Goal: Information Seeking & Learning: Learn about a topic

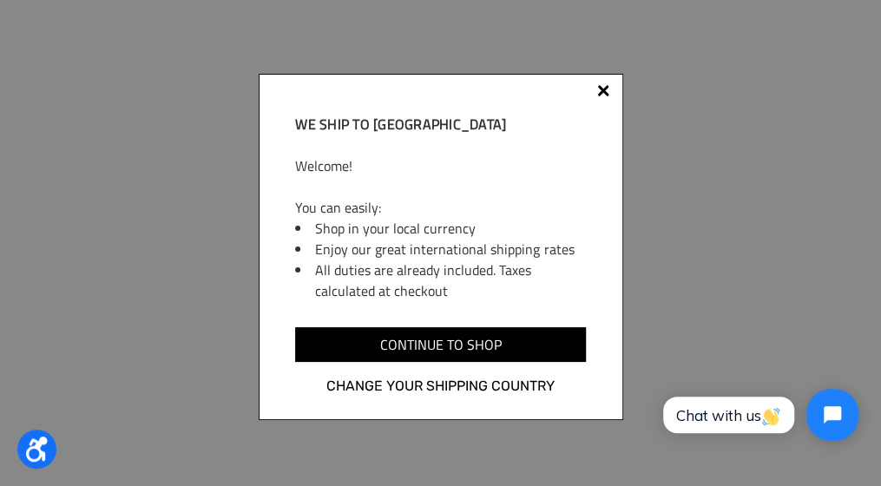
click at [603, 90] on div at bounding box center [603, 91] width 12 height 12
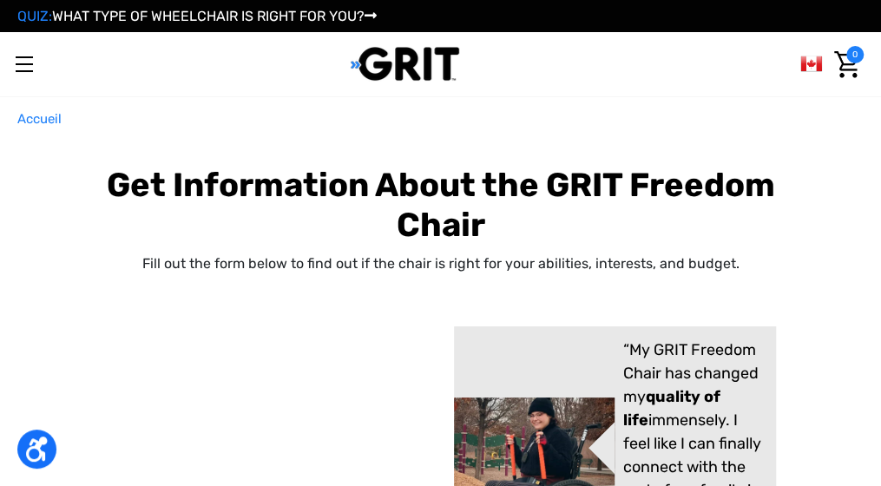
select select "CA"
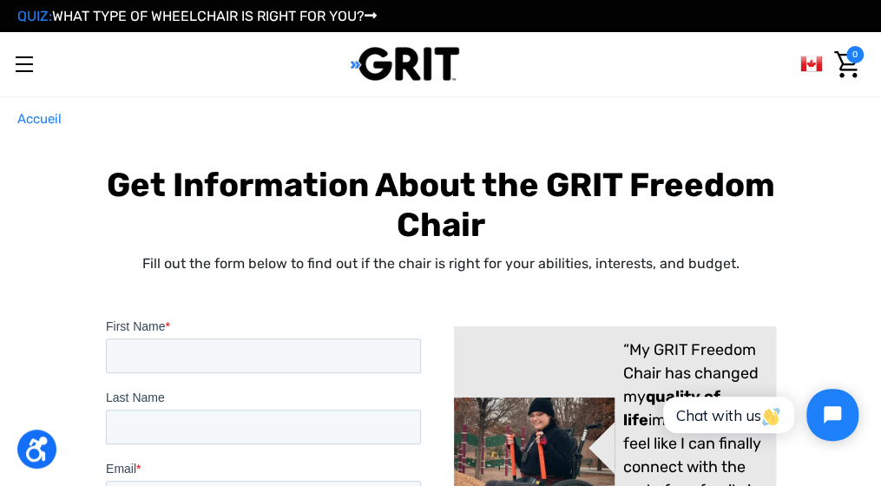
click at [402, 16] on div "QUIZ: WHAT TYPE OF WHEELCHAIR IS RIGHT FOR YOU? My Account" at bounding box center [440, 16] width 881 height 15
click at [384, 15] on div "QUIZ: WHAT TYPE OF WHEELCHAIR IS RIGHT FOR YOU? My Account" at bounding box center [440, 16] width 881 height 15
click at [377, 14] on icon at bounding box center [371, 16] width 12 height 14
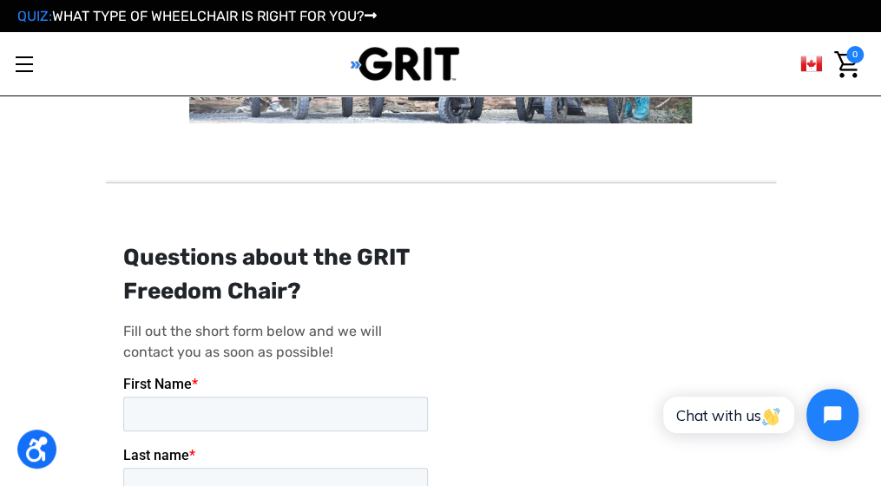
scroll to position [521, 0]
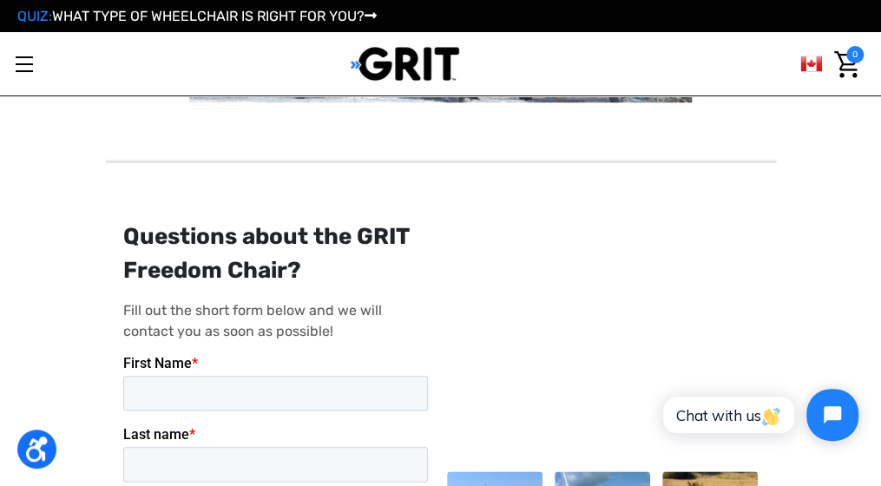
click at [207, 430] on label "Last name *" at bounding box center [278, 434] width 312 height 17
click at [207, 447] on input "Last name *" at bounding box center [274, 464] width 305 height 35
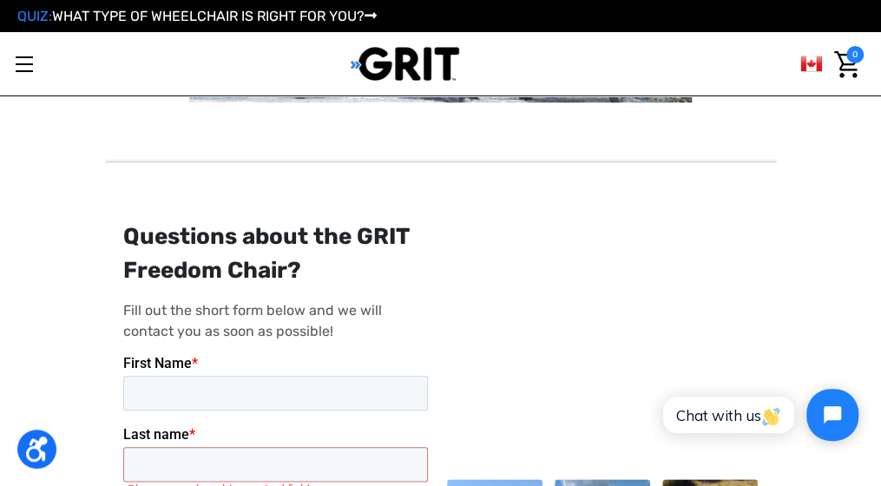
click at [206, 435] on label "Last name *" at bounding box center [278, 434] width 312 height 17
click at [206, 447] on input "Last name *" at bounding box center [274, 464] width 305 height 35
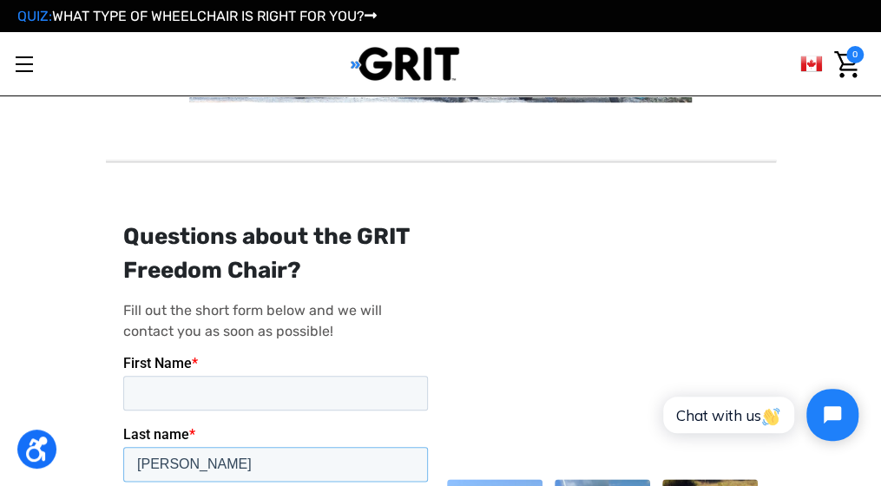
type input "[PERSON_NAME]"
click at [362, 17] on link "QUIZ: WHAT TYPE OF WHEELCHAIR IS RIGHT FOR YOU?" at bounding box center [196, 16] width 359 height 16
